Goal: Find specific page/section: Find specific page/section

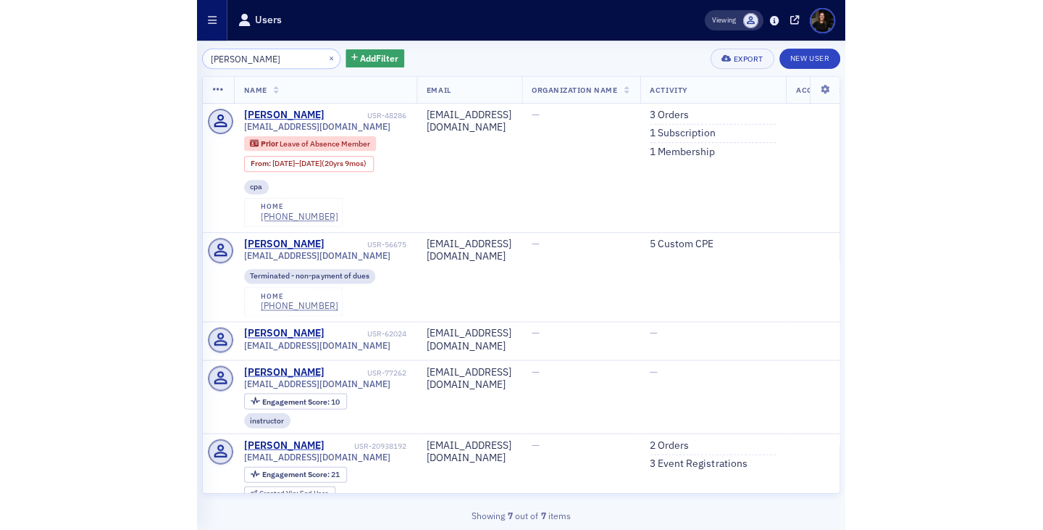
scroll to position [130, 0]
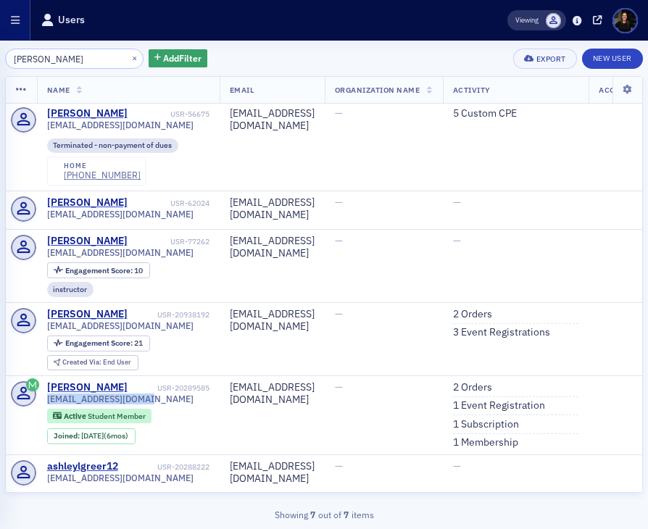
click at [12, 28] on button "button" at bounding box center [15, 20] width 30 height 41
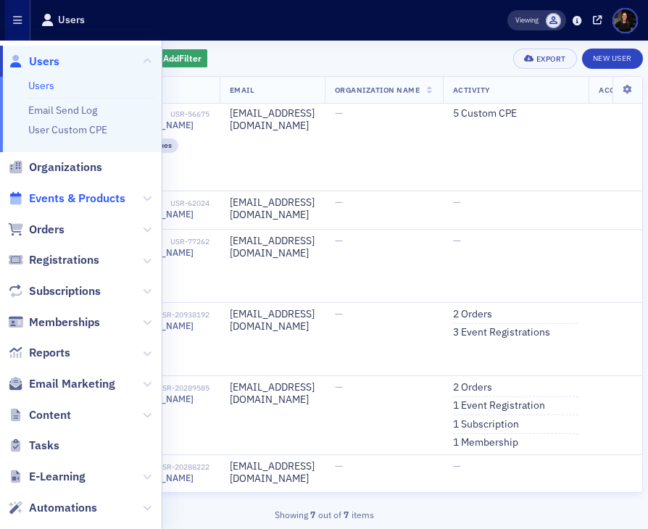
click at [62, 198] on span "Events & Products" at bounding box center [77, 199] width 96 height 16
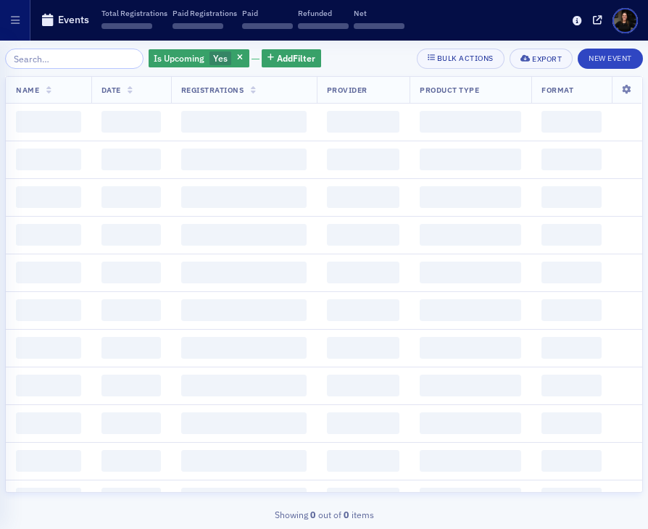
click at [48, 56] on input "search" at bounding box center [74, 59] width 138 height 20
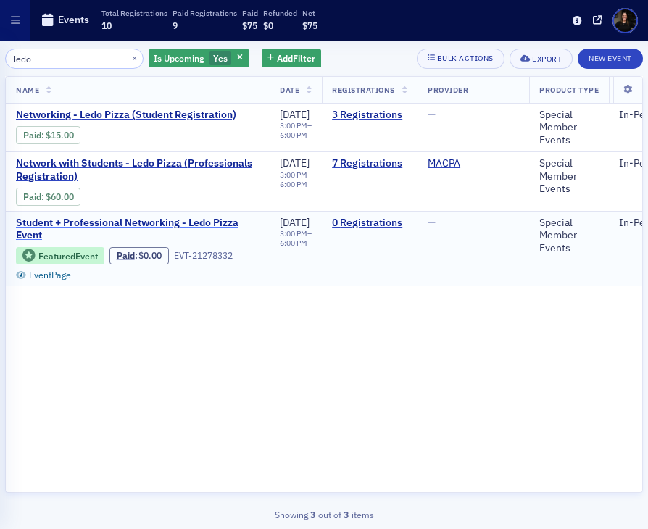
type input "ledo"
click at [167, 217] on span "Student + Professional Networking - Ledo Pizza Event" at bounding box center [137, 229] width 243 height 25
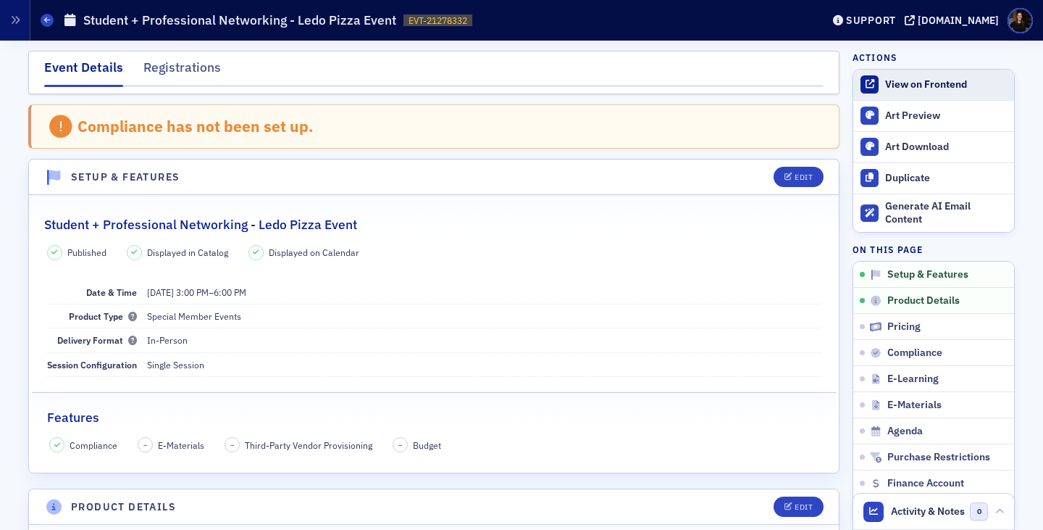
click at [647, 85] on div "View on Frontend" at bounding box center [946, 84] width 122 height 13
